Goal: Information Seeking & Learning: Find specific fact

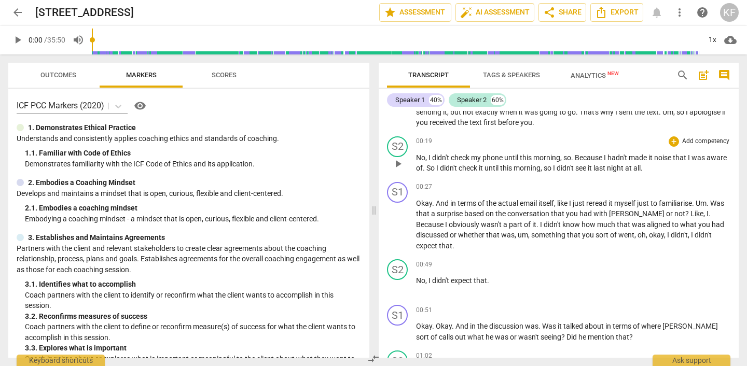
scroll to position [189, 0]
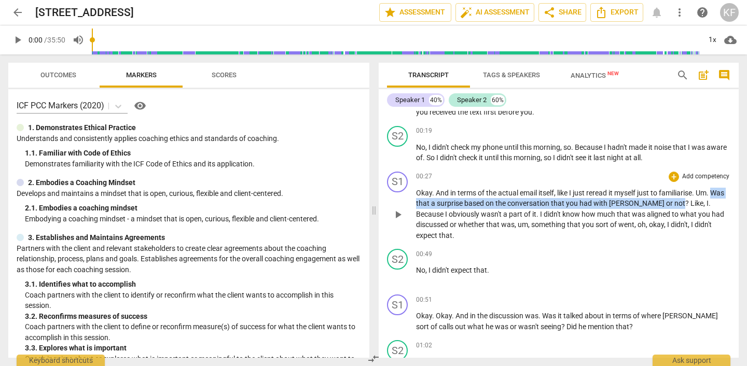
drag, startPoint x: 418, startPoint y: 203, endPoint x: 667, endPoint y: 202, distance: 248.4
click at [667, 202] on p "Okay . And in terms of the actual email itself , like I just reread it myself j…" at bounding box center [573, 214] width 314 height 53
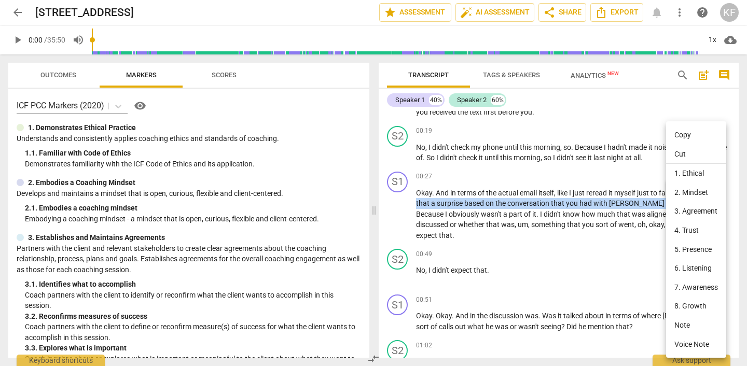
click at [688, 133] on li "Copy" at bounding box center [696, 134] width 60 height 19
copy p "Was that a surprise based on the conversation that you had with [PERSON_NAME] o…"
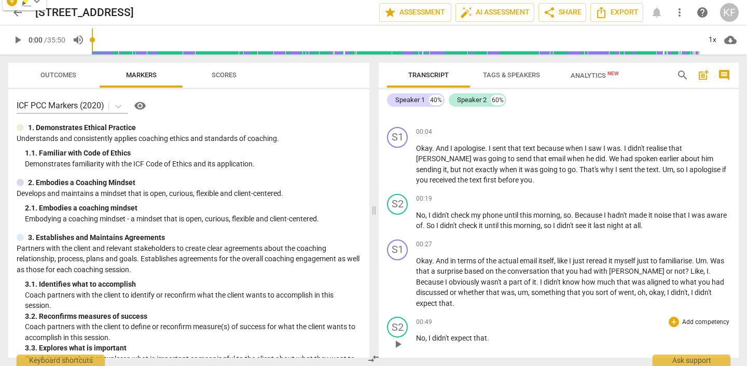
scroll to position [305, 0]
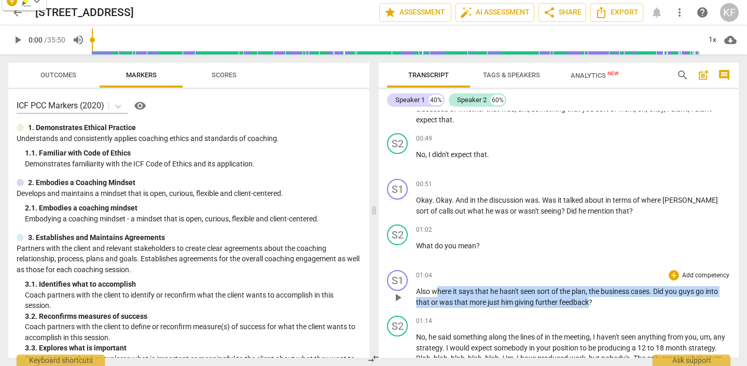
drag, startPoint x: 437, startPoint y: 282, endPoint x: 587, endPoint y: 296, distance: 151.0
click at [587, 296] on p "Also where it says that he hasn't seen sort of the plan , the business cases . …" at bounding box center [573, 296] width 314 height 21
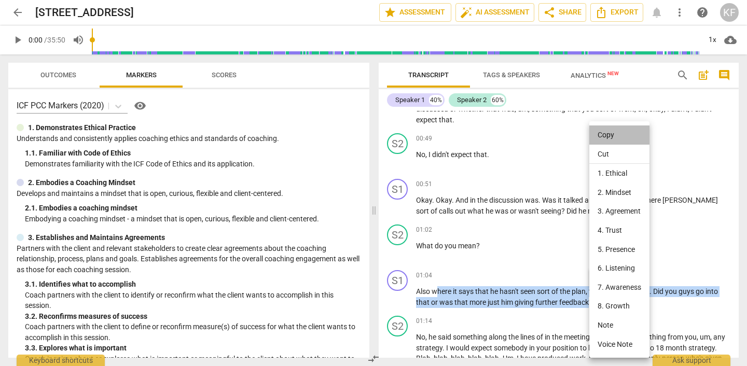
click at [606, 132] on li "Copy" at bounding box center [619, 134] width 60 height 19
copy p "here it says that he hasn't seen sort of the plan , the business cases . Did yo…"
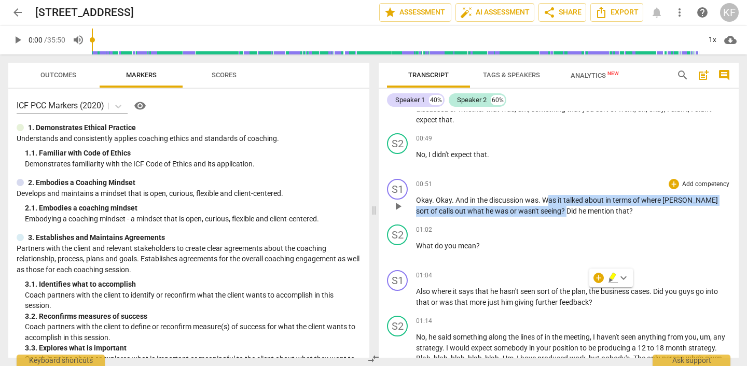
drag, startPoint x: 547, startPoint y: 191, endPoint x: 527, endPoint y: 198, distance: 21.0
click at [527, 198] on p "Okay . Okay . And in the discussion was . Was it talked about in terms of where…" at bounding box center [573, 205] width 314 height 21
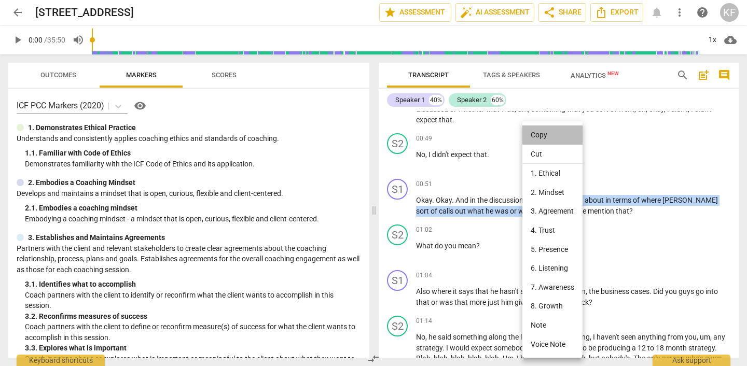
click at [548, 134] on li "Copy" at bounding box center [552, 134] width 60 height 19
copy p "as it talked about in terms of where [PERSON_NAME] sort of calls out what he wa…"
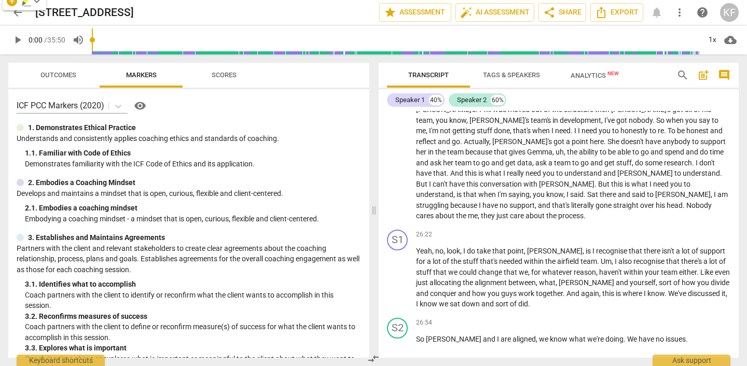
scroll to position [5657, 0]
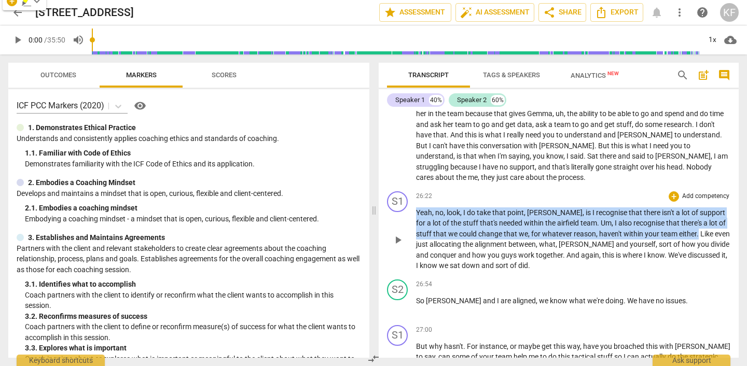
drag, startPoint x: 417, startPoint y: 223, endPoint x: 667, endPoint y: 242, distance: 250.6
click at [667, 242] on p "Yeah , no , look , I do take that point , [PERSON_NAME] , is I recognise that t…" at bounding box center [573, 239] width 314 height 64
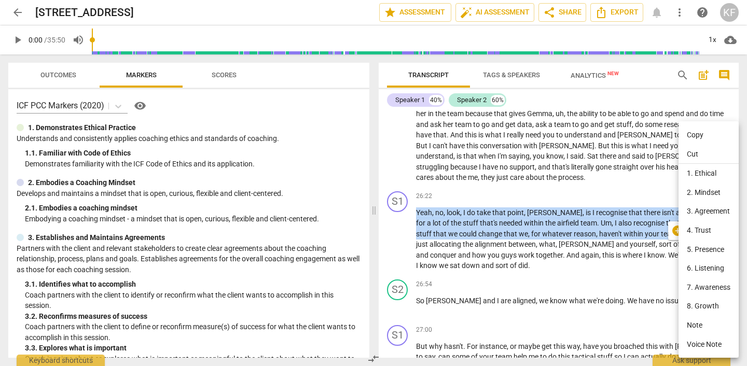
click at [701, 138] on li "Copy" at bounding box center [708, 134] width 60 height 19
copy p "Yeah , no , look , I do take that point , [PERSON_NAME] , is I recognise that t…"
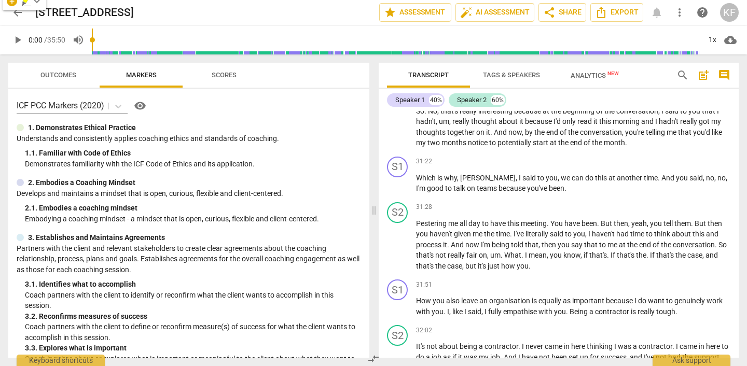
scroll to position [6855, 0]
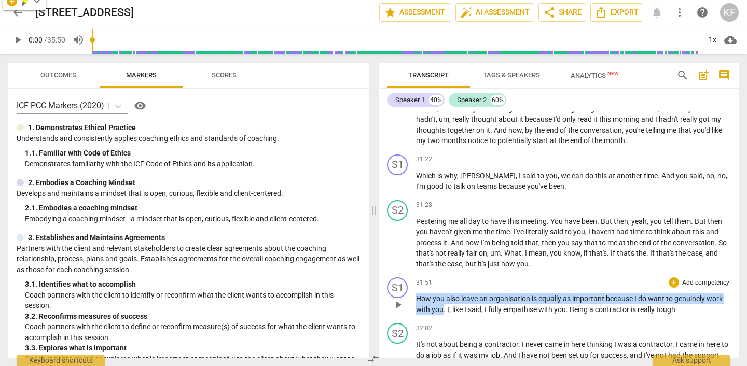
drag, startPoint x: 418, startPoint y: 289, endPoint x: 442, endPoint y: 298, distance: 25.4
click at [442, 298] on p "How you also leave an organisation is equally as important because I do want to…" at bounding box center [573, 303] width 314 height 21
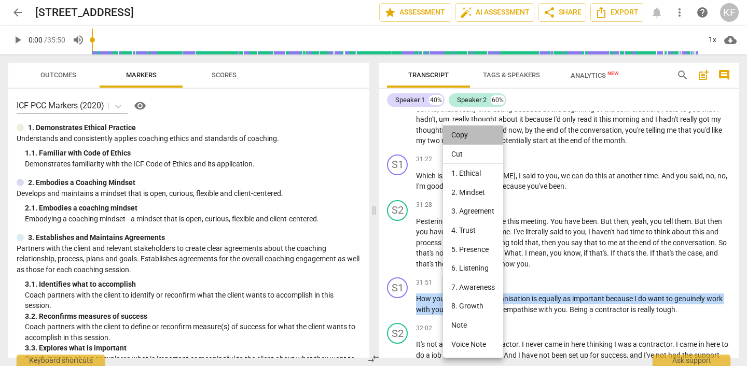
click at [481, 135] on li "Copy" at bounding box center [473, 134] width 60 height 19
copy p "How you also leave an organisation is equally as important because I do want to…"
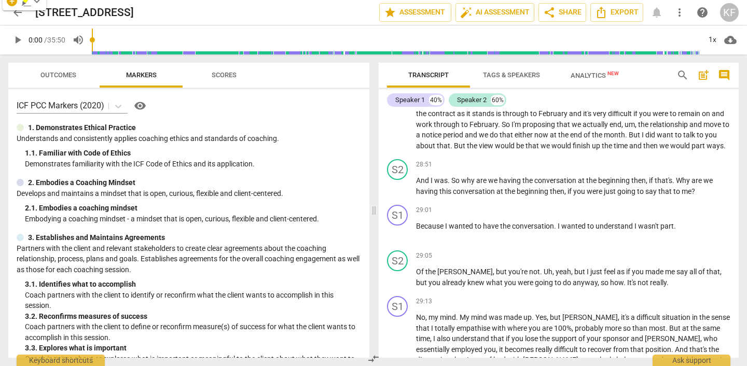
scroll to position [6171, 0]
